Goal: Register for event/course

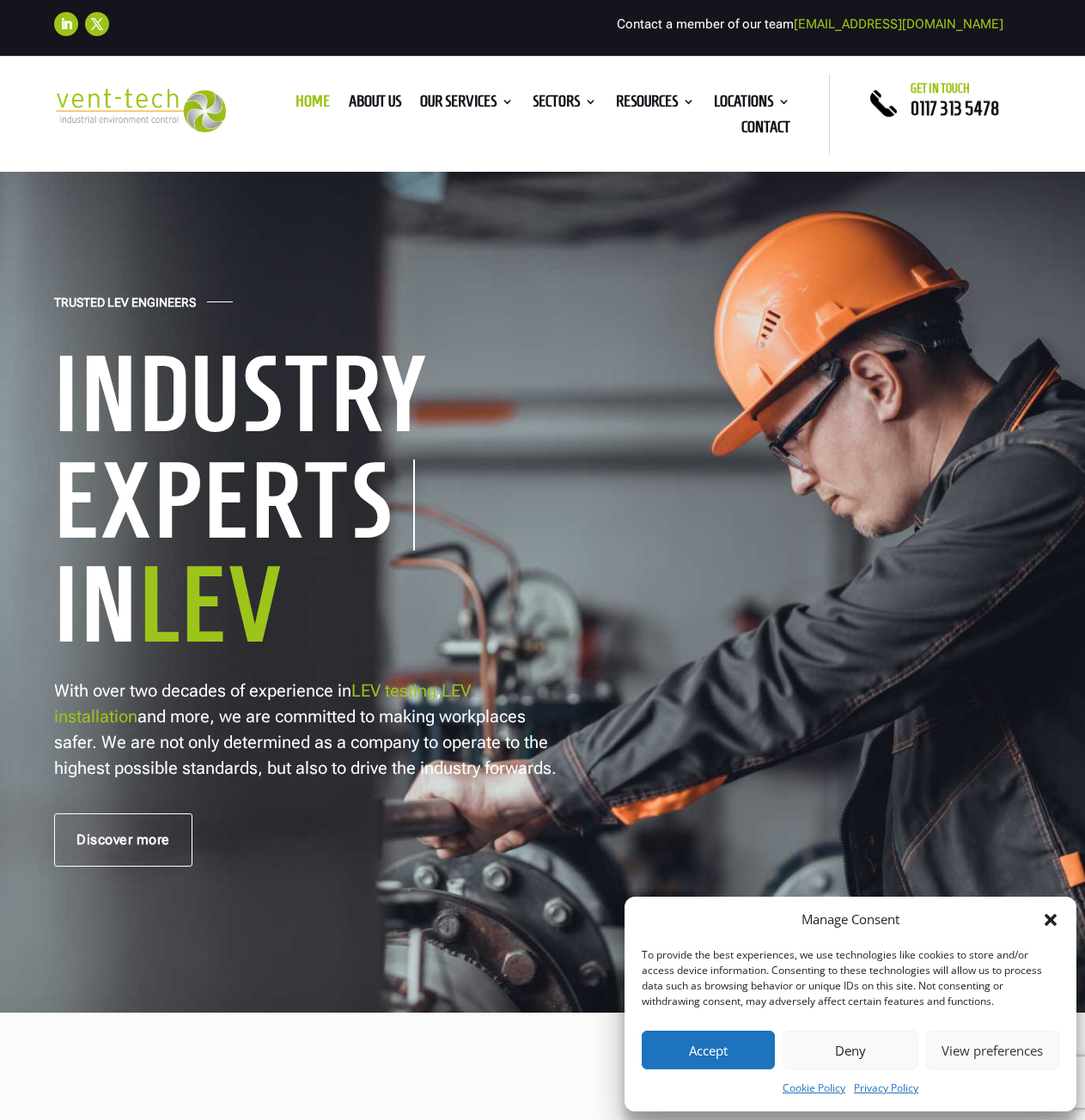
click at [1044, 922] on icon "Close dialog" at bounding box center [1051, 920] width 17 height 17
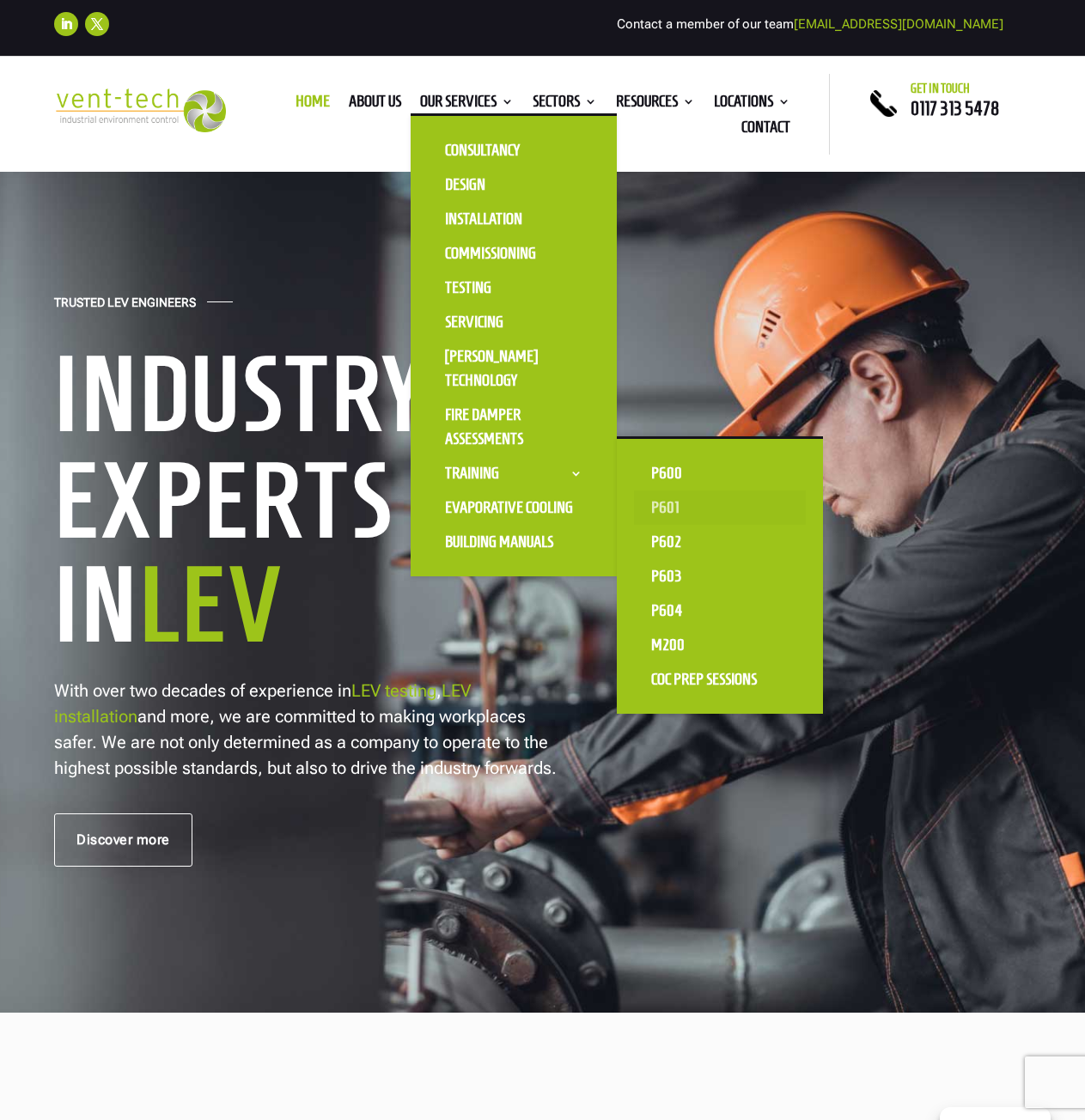
click at [650, 507] on link "P601" at bounding box center [719, 507] width 172 height 35
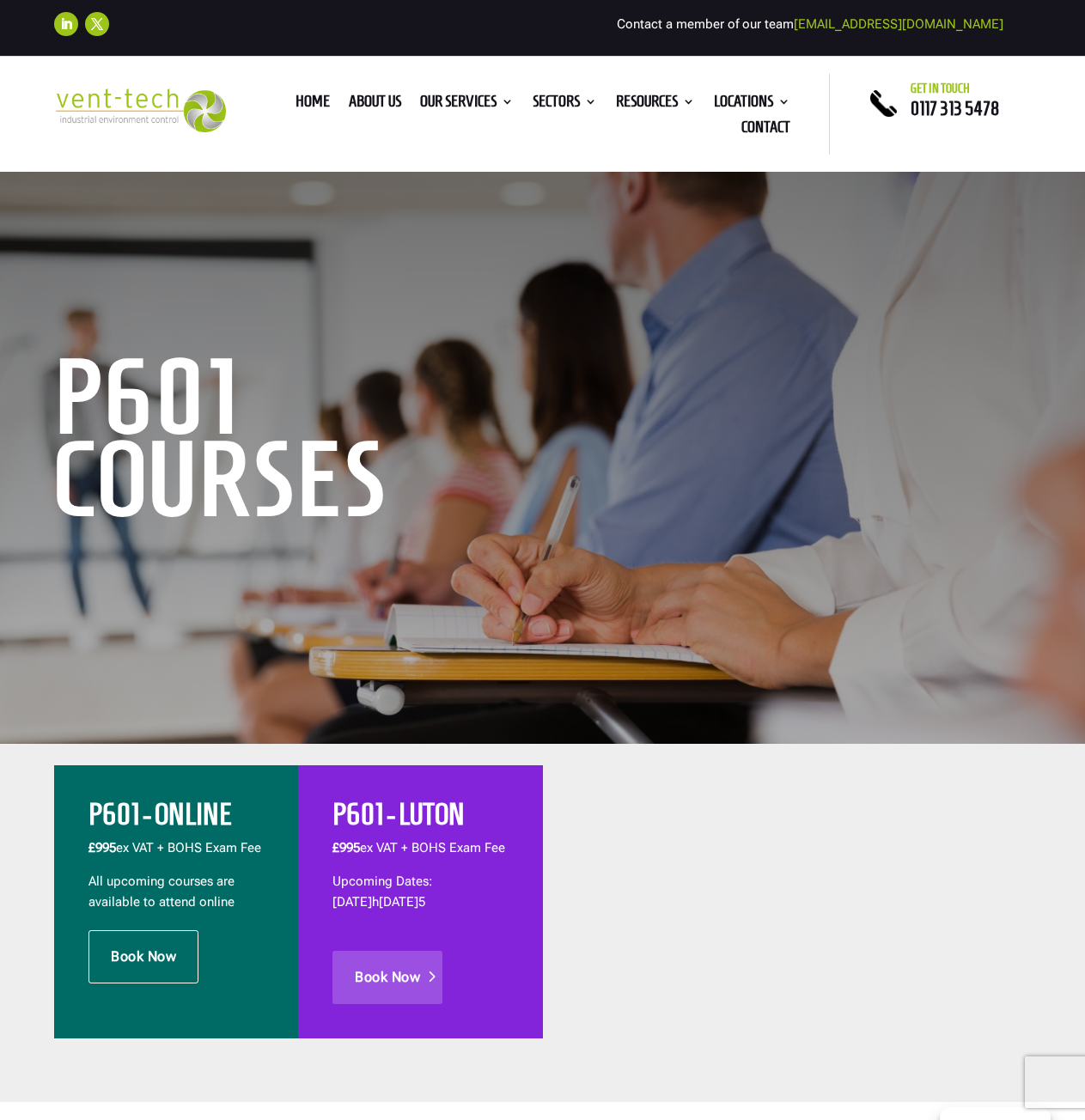
click at [383, 977] on link "Book Now" at bounding box center [388, 978] width 110 height 54
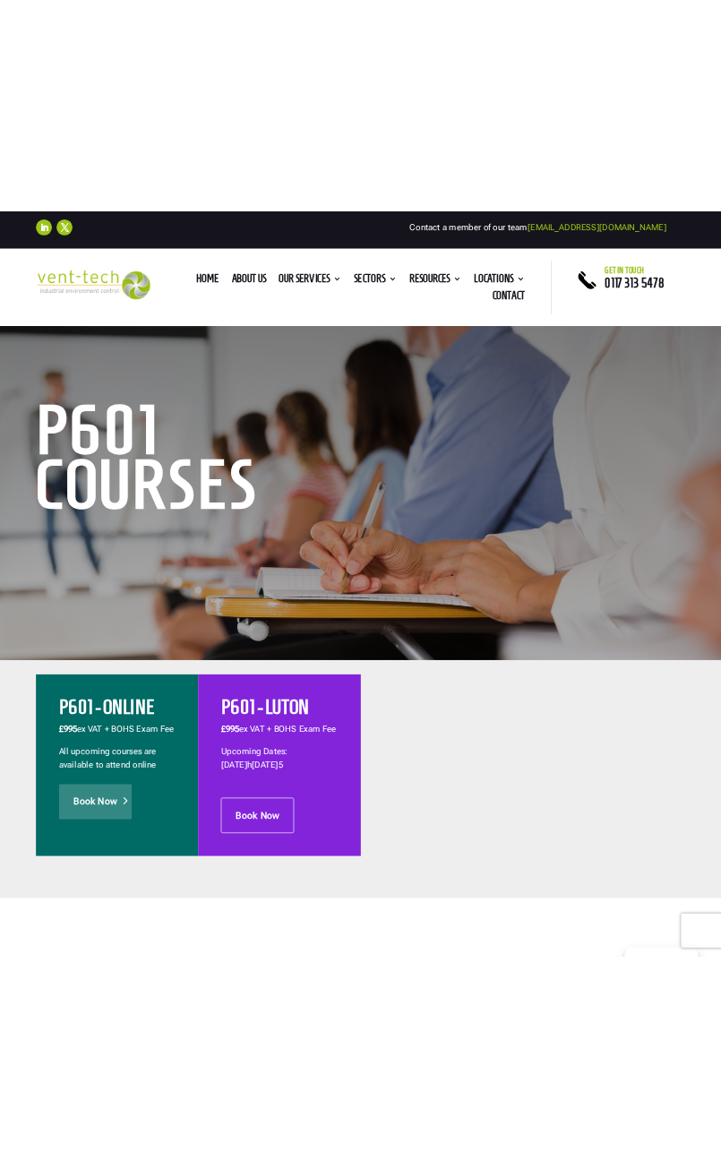
scroll to position [179, 0]
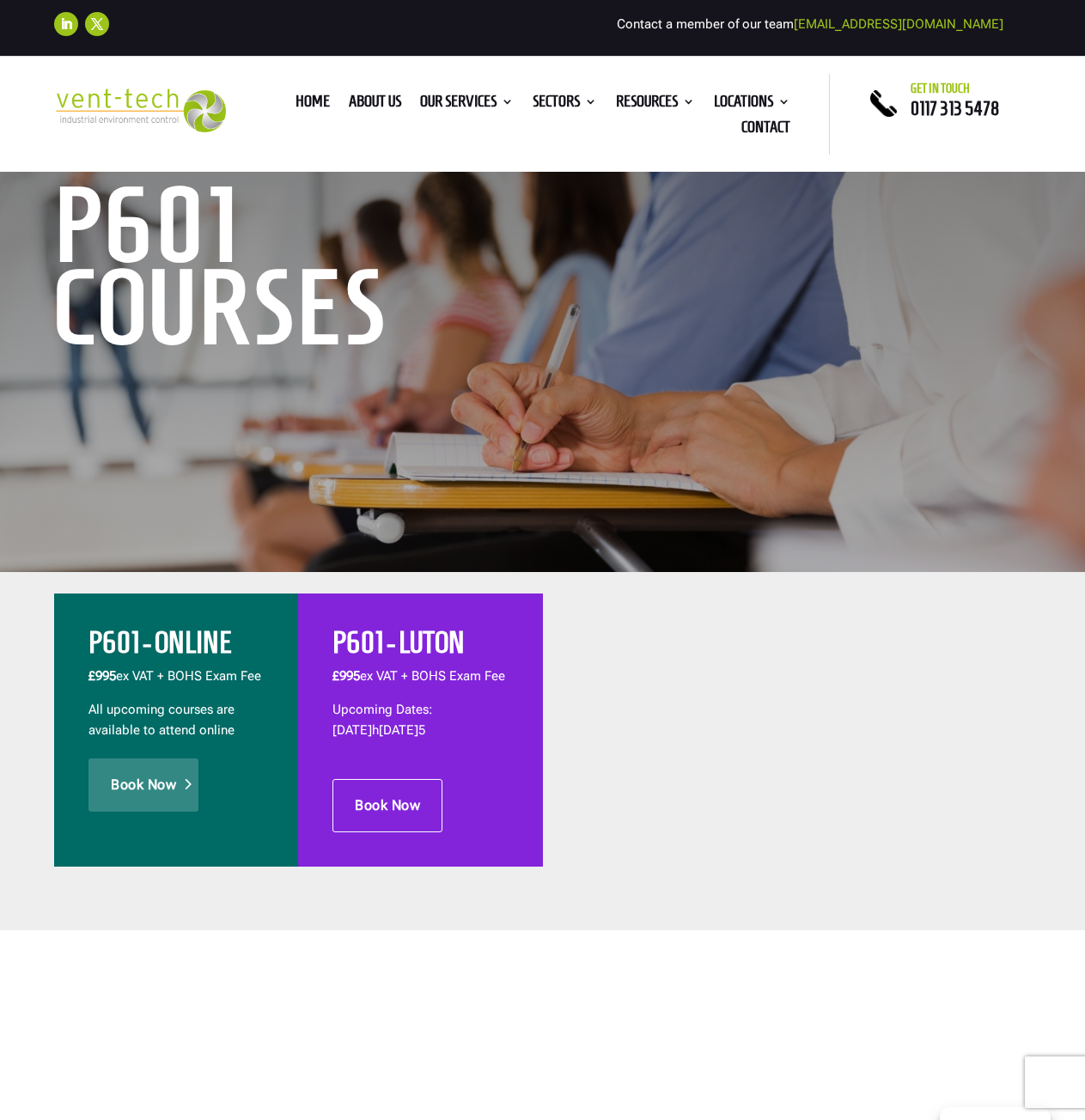
click at [153, 800] on link "Book Now" at bounding box center [143, 785] width 110 height 54
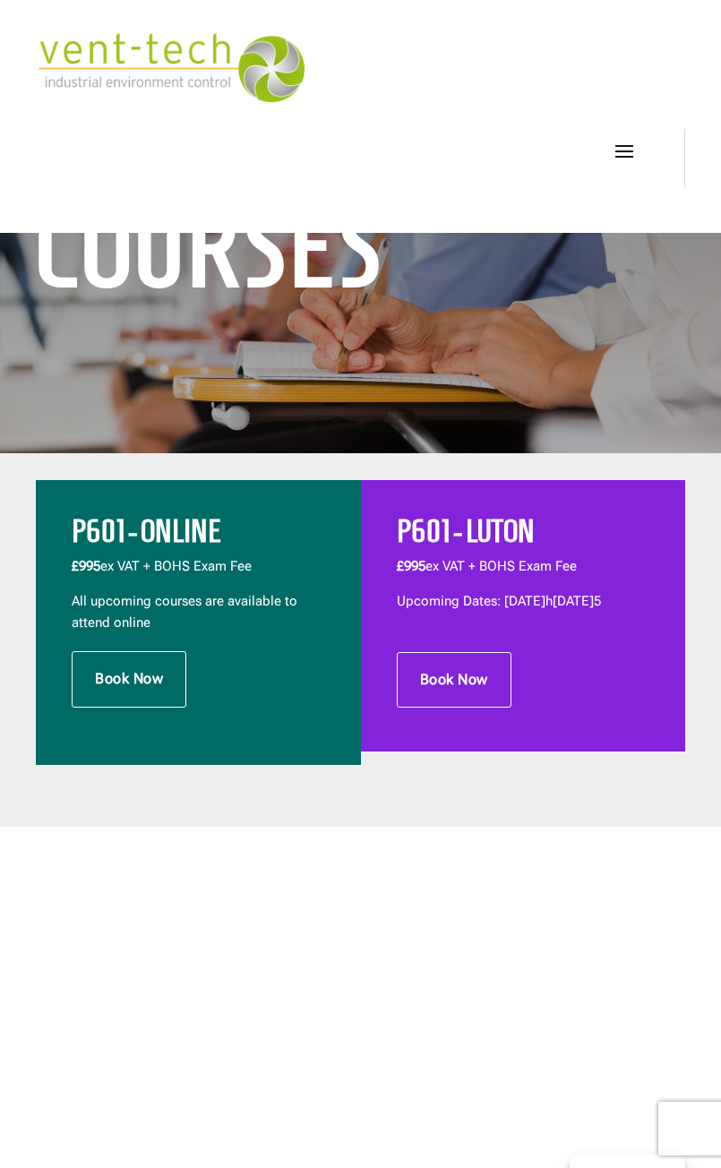
click at [196, 671] on div "Book Now" at bounding box center [198, 679] width 253 height 56
